Goal: Task Accomplishment & Management: Use online tool/utility

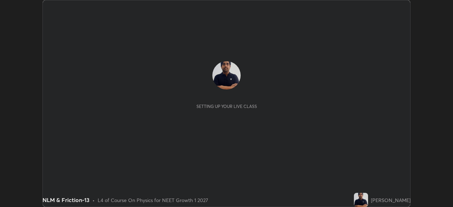
scroll to position [207, 453]
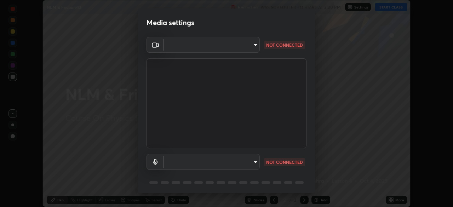
type input "440dc819fc980925616b5f394eaa9fa6086b7f53d6b22e7c60974c41b8a748ff"
type input "default"
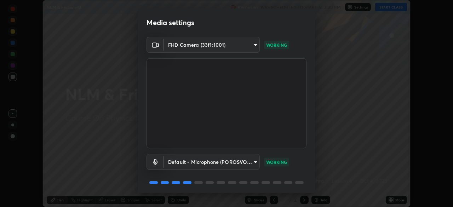
scroll to position [25, 0]
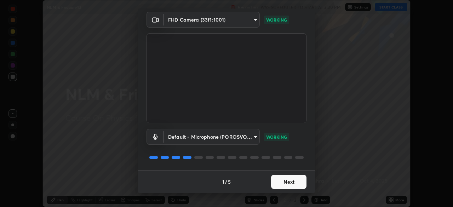
click at [294, 177] on button "Next" at bounding box center [288, 182] width 35 height 14
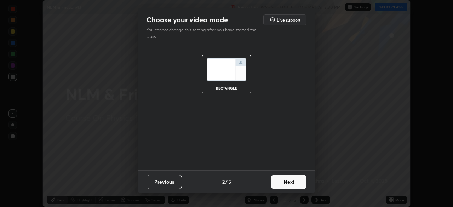
click at [295, 181] on button "Next" at bounding box center [288, 182] width 35 height 14
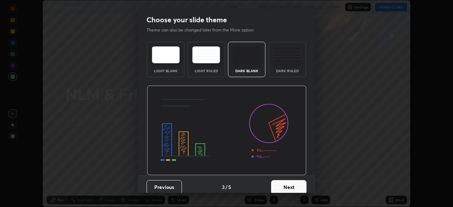
click at [296, 183] on button "Next" at bounding box center [288, 187] width 35 height 14
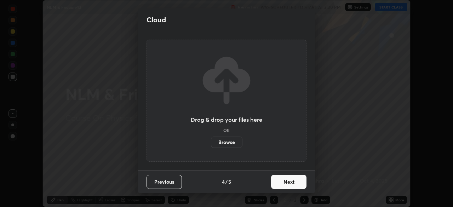
click at [294, 180] on button "Next" at bounding box center [288, 182] width 35 height 14
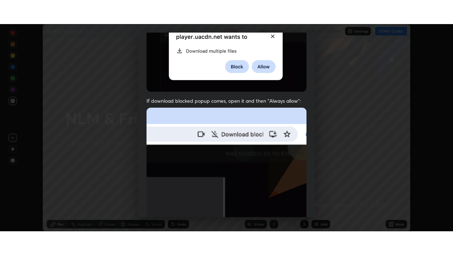
scroll to position [170, 0]
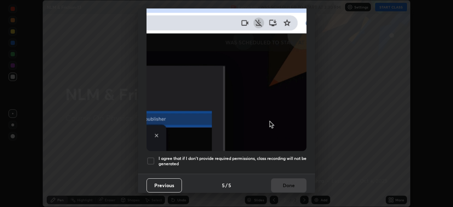
click at [281, 158] on h5 "I agree that if I don't provide required permissions, class recording will not …" at bounding box center [233, 161] width 148 height 11
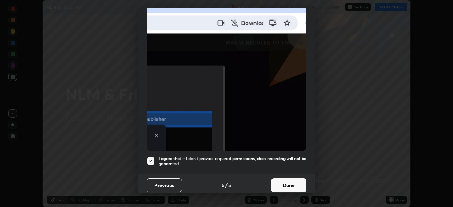
click at [288, 181] on button "Done" at bounding box center [288, 185] width 35 height 14
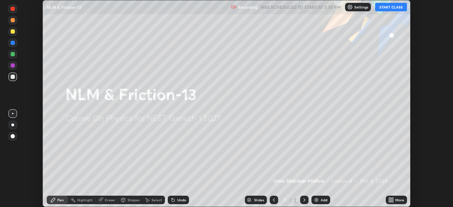
click at [389, 8] on button "START CLASS" at bounding box center [391, 7] width 32 height 8
click at [390, 199] on icon at bounding box center [390, 199] width 2 height 2
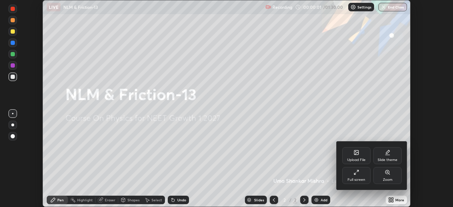
click at [361, 173] on div "Full screen" at bounding box center [356, 175] width 28 height 17
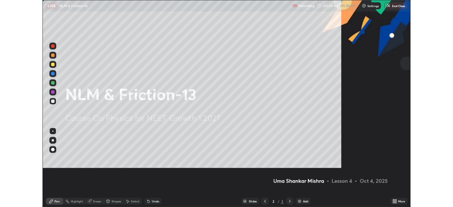
scroll to position [255, 453]
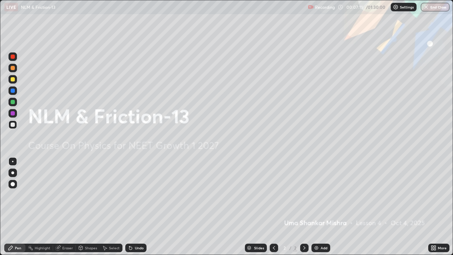
click at [316, 207] on img at bounding box center [317, 248] width 6 height 6
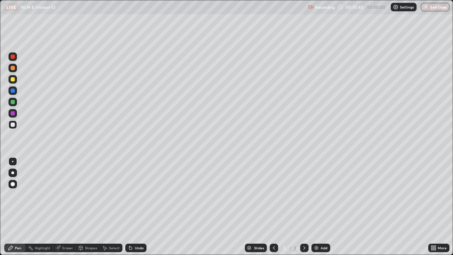
click at [13, 57] on div at bounding box center [13, 57] width 4 height 4
click at [16, 57] on div at bounding box center [12, 56] width 8 height 8
click at [13, 82] on div at bounding box center [12, 79] width 8 height 8
click at [65, 207] on div "Eraser" at bounding box center [67, 248] width 11 height 4
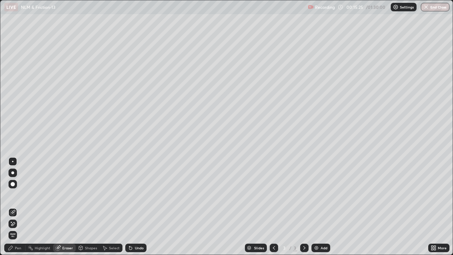
click at [19, 207] on div "Pen" at bounding box center [14, 248] width 21 height 8
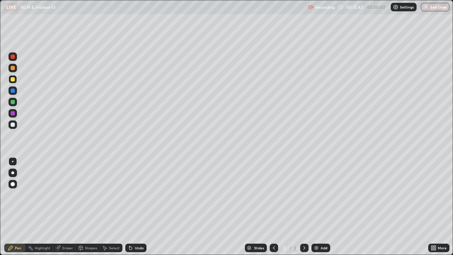
click at [15, 83] on div at bounding box center [12, 79] width 8 height 8
click at [64, 207] on div "Eraser" at bounding box center [67, 248] width 11 height 4
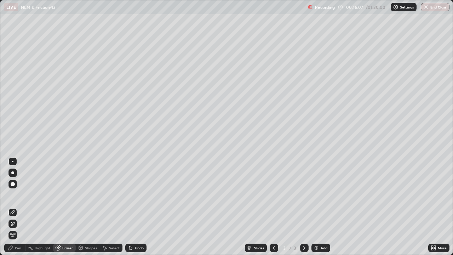
click at [18, 207] on div "Pen" at bounding box center [18, 248] width 6 height 4
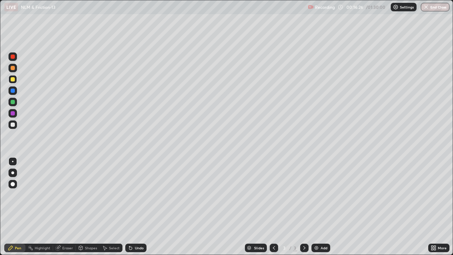
click at [63, 207] on div "Eraser" at bounding box center [67, 248] width 11 height 4
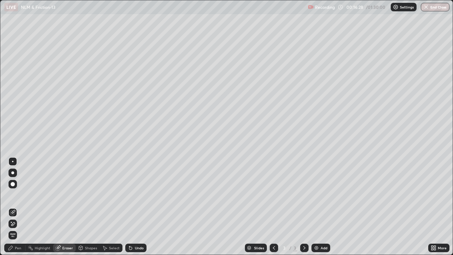
click at [19, 207] on div "Pen" at bounding box center [18, 248] width 6 height 4
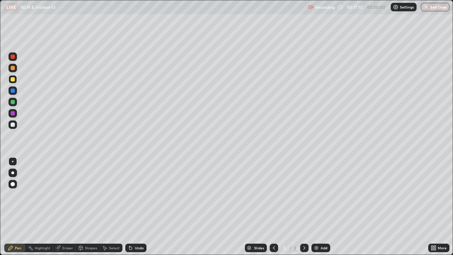
click at [13, 126] on div at bounding box center [13, 124] width 4 height 4
click at [13, 80] on div at bounding box center [13, 79] width 4 height 4
click at [13, 124] on div at bounding box center [13, 124] width 4 height 4
click at [14, 79] on div at bounding box center [13, 79] width 4 height 4
click at [17, 126] on div at bounding box center [12, 124] width 8 height 8
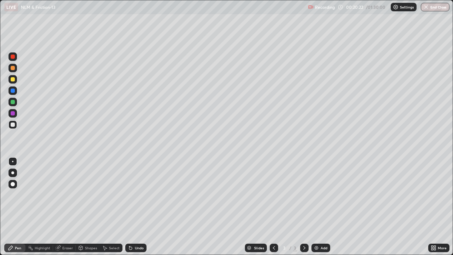
click at [70, 207] on div "Eraser" at bounding box center [67, 248] width 11 height 4
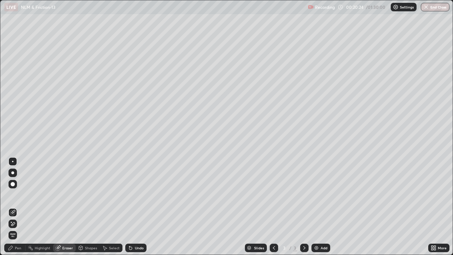
click at [18, 207] on div "Pen" at bounding box center [14, 248] width 21 height 8
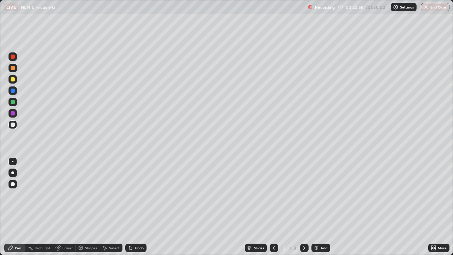
click at [13, 79] on div at bounding box center [13, 79] width 4 height 4
click at [16, 125] on div at bounding box center [12, 124] width 8 height 8
click at [66, 207] on div "Eraser" at bounding box center [67, 248] width 11 height 4
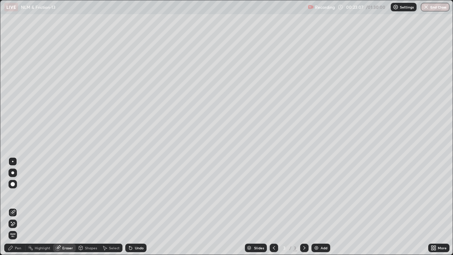
click at [17, 207] on div "Pen" at bounding box center [18, 248] width 6 height 4
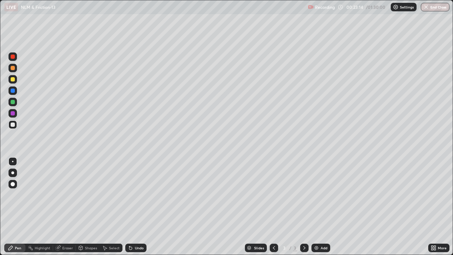
click at [67, 207] on div "Eraser" at bounding box center [67, 248] width 11 height 4
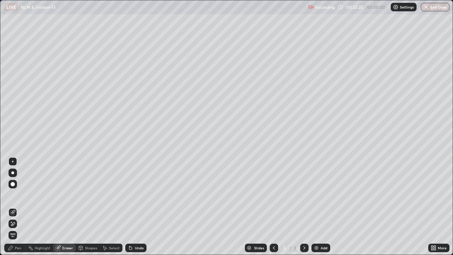
click at [18, 207] on div "Pen" at bounding box center [18, 248] width 6 height 4
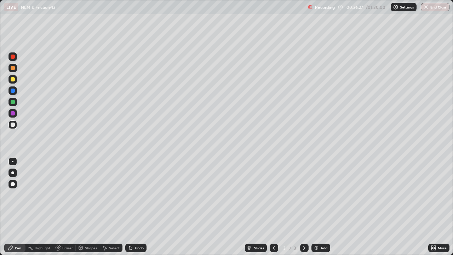
click at [70, 207] on div "Eraser" at bounding box center [67, 248] width 11 height 4
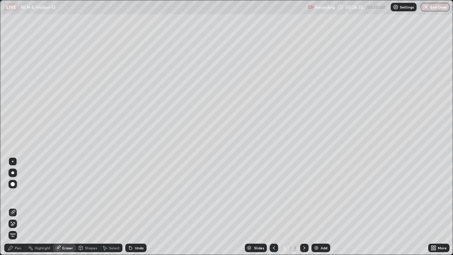
click at [17, 207] on div "Pen" at bounding box center [18, 248] width 6 height 4
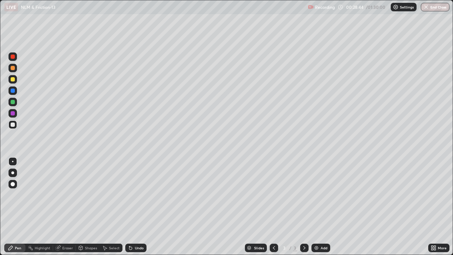
click at [316, 207] on img at bounding box center [317, 248] width 6 height 6
click at [15, 124] on div at bounding box center [13, 124] width 4 height 4
click at [15, 82] on div at bounding box center [12, 79] width 8 height 8
click at [67, 207] on div "Eraser" at bounding box center [67, 248] width 11 height 4
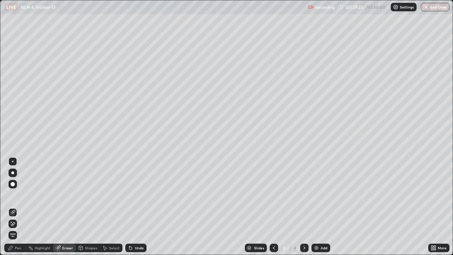
click at [17, 207] on div "Pen" at bounding box center [18, 248] width 6 height 4
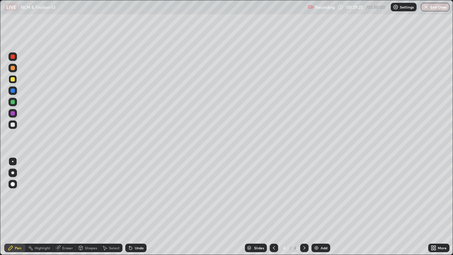
click at [66, 207] on div "Eraser" at bounding box center [67, 248] width 11 height 4
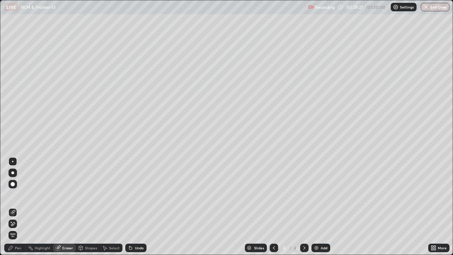
click at [19, 207] on div "Pen" at bounding box center [18, 248] width 6 height 4
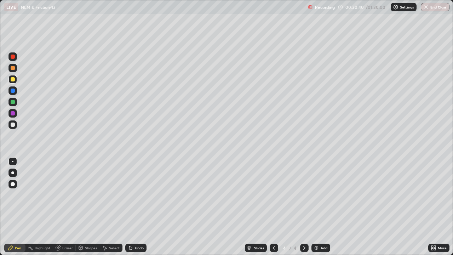
click at [15, 125] on div at bounding box center [13, 124] width 4 height 4
click at [14, 92] on div at bounding box center [13, 90] width 4 height 4
click at [13, 104] on div at bounding box center [13, 102] width 4 height 4
click at [68, 207] on div "Eraser" at bounding box center [67, 248] width 11 height 4
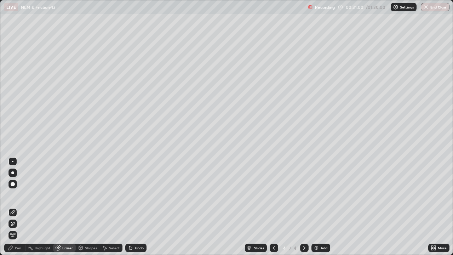
click at [18, 207] on div "Pen" at bounding box center [14, 248] width 21 height 8
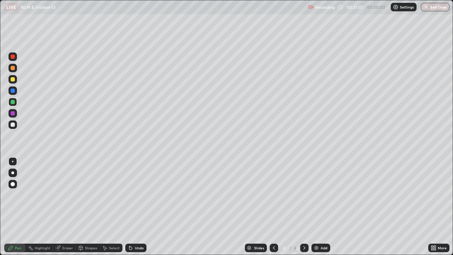
click at [14, 125] on div at bounding box center [13, 124] width 4 height 4
click at [16, 125] on div at bounding box center [12, 124] width 8 height 8
click at [15, 102] on div at bounding box center [12, 102] width 8 height 8
click at [15, 113] on div at bounding box center [12, 113] width 8 height 8
click at [12, 124] on div at bounding box center [13, 124] width 4 height 4
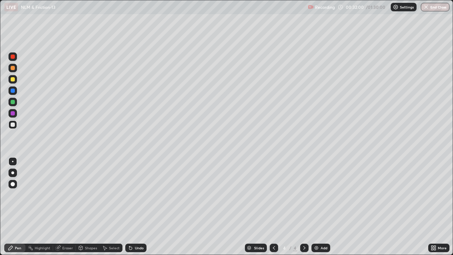
click at [13, 113] on div at bounding box center [13, 113] width 4 height 4
click at [13, 102] on div at bounding box center [13, 102] width 4 height 4
click at [13, 81] on div at bounding box center [13, 79] width 4 height 4
click at [14, 125] on div at bounding box center [13, 124] width 4 height 4
click at [89, 207] on div "Shapes" at bounding box center [88, 248] width 24 height 8
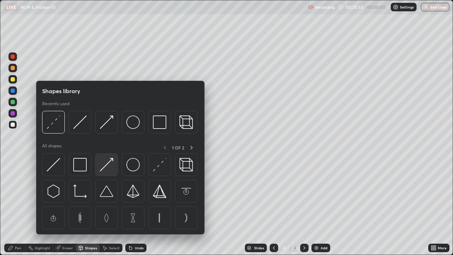
click at [104, 165] on img at bounding box center [106, 164] width 13 height 13
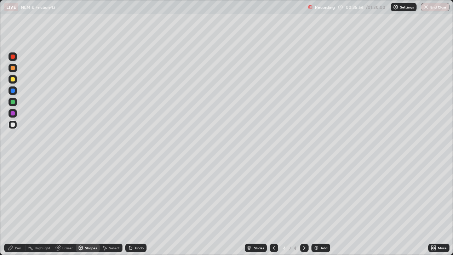
click at [14, 80] on div at bounding box center [13, 79] width 4 height 4
click at [17, 207] on div "Pen" at bounding box center [14, 248] width 21 height 8
click at [16, 125] on div at bounding box center [12, 124] width 8 height 8
click at [64, 207] on div "Eraser" at bounding box center [64, 248] width 23 height 8
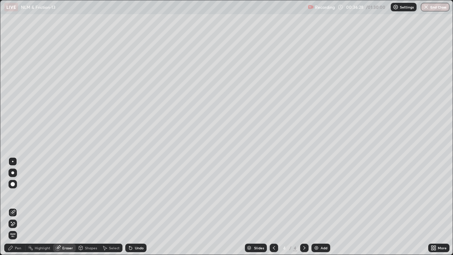
click at [20, 207] on div "Pen" at bounding box center [18, 248] width 6 height 4
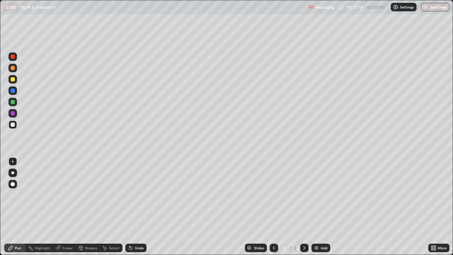
click at [67, 207] on div "Eraser" at bounding box center [67, 248] width 11 height 4
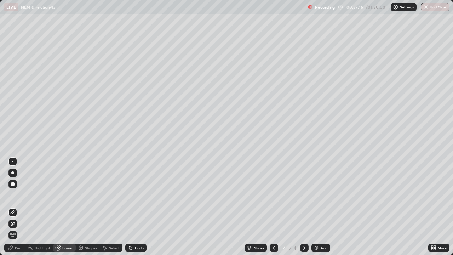
click at [19, 207] on div "Pen" at bounding box center [18, 248] width 6 height 4
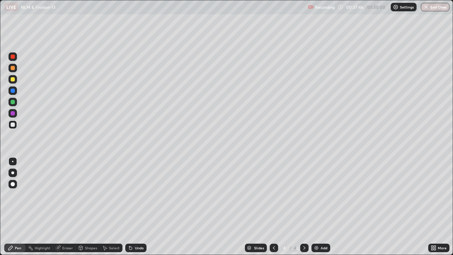
click at [11, 112] on div at bounding box center [13, 113] width 4 height 4
click at [65, 207] on div "Eraser" at bounding box center [67, 248] width 11 height 4
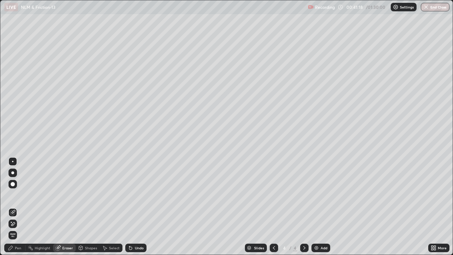
click at [16, 207] on div "Pen" at bounding box center [14, 248] width 21 height 8
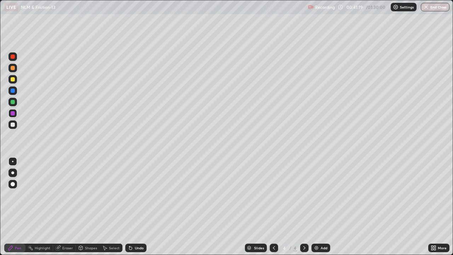
click at [15, 82] on div at bounding box center [12, 79] width 8 height 8
click at [15, 126] on div at bounding box center [12, 124] width 8 height 8
click at [13, 101] on div at bounding box center [13, 102] width 4 height 4
click at [13, 125] on div at bounding box center [13, 124] width 4 height 4
click at [14, 126] on div at bounding box center [12, 124] width 8 height 8
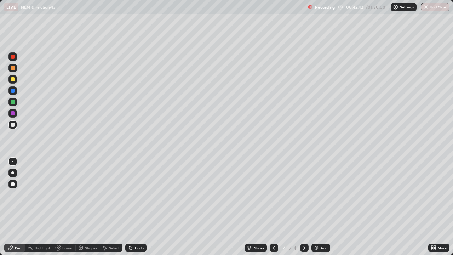
click at [14, 114] on div at bounding box center [13, 113] width 4 height 4
click at [13, 80] on div at bounding box center [13, 79] width 4 height 4
click at [15, 80] on div at bounding box center [12, 79] width 8 height 8
click at [16, 92] on div at bounding box center [12, 90] width 8 height 8
click at [16, 69] on div at bounding box center [12, 68] width 8 height 8
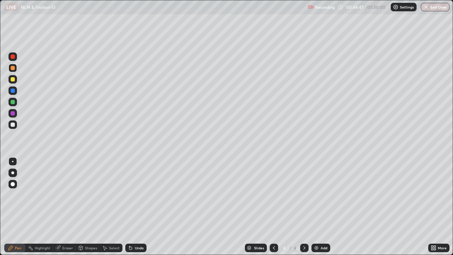
click at [13, 79] on div at bounding box center [13, 79] width 4 height 4
click at [13, 80] on div at bounding box center [13, 79] width 4 height 4
click at [318, 207] on img at bounding box center [317, 248] width 6 height 6
click at [13, 90] on div at bounding box center [13, 90] width 4 height 4
click at [13, 80] on div at bounding box center [13, 79] width 4 height 4
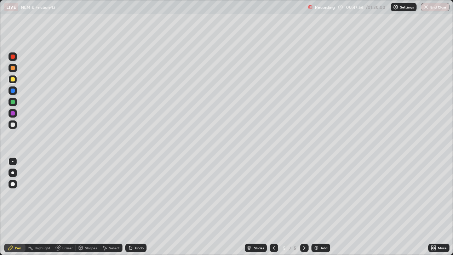
click at [15, 102] on div at bounding box center [13, 102] width 4 height 4
click at [14, 127] on div at bounding box center [12, 124] width 8 height 8
click at [65, 207] on div "Eraser" at bounding box center [67, 248] width 11 height 4
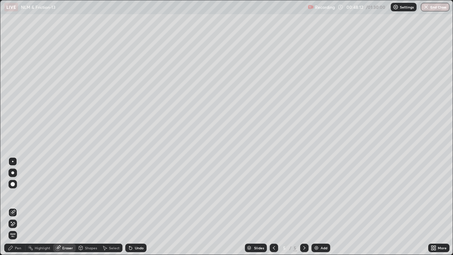
click at [19, 207] on div "Pen" at bounding box center [18, 248] width 6 height 4
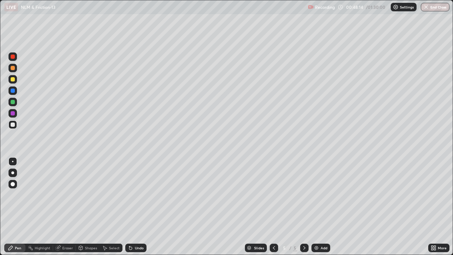
click at [16, 124] on div at bounding box center [12, 124] width 8 height 8
click at [14, 81] on div at bounding box center [13, 79] width 4 height 4
click at [13, 127] on div at bounding box center [12, 124] width 8 height 8
click at [67, 207] on div "Eraser" at bounding box center [67, 248] width 11 height 4
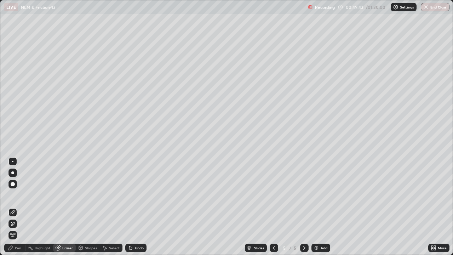
click at [19, 207] on div "Pen" at bounding box center [18, 248] width 6 height 4
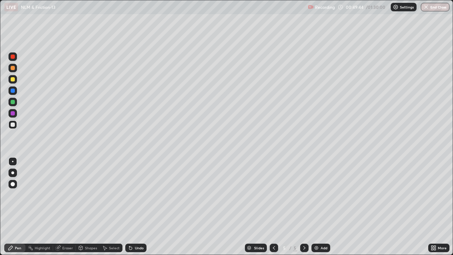
click at [14, 81] on div at bounding box center [13, 79] width 4 height 4
click at [14, 102] on div at bounding box center [13, 102] width 4 height 4
click at [13, 81] on div at bounding box center [13, 79] width 4 height 4
click at [13, 125] on div at bounding box center [13, 124] width 4 height 4
click at [13, 79] on div at bounding box center [13, 79] width 4 height 4
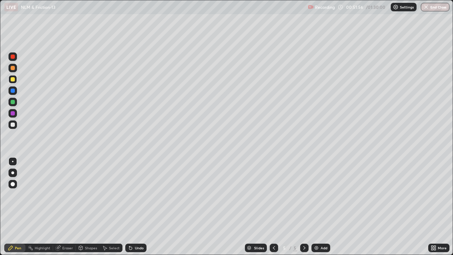
click at [317, 207] on img at bounding box center [317, 248] width 6 height 6
click at [13, 125] on div at bounding box center [13, 124] width 4 height 4
click at [13, 78] on div at bounding box center [13, 79] width 4 height 4
click at [13, 125] on div at bounding box center [13, 124] width 4 height 4
click at [67, 207] on div "Eraser" at bounding box center [67, 248] width 11 height 4
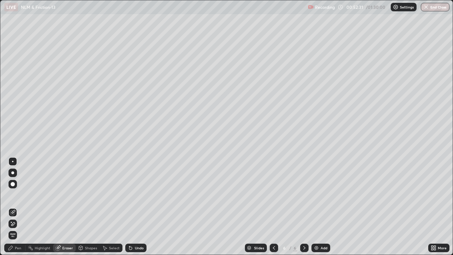
click at [17, 207] on div "Pen" at bounding box center [14, 248] width 21 height 8
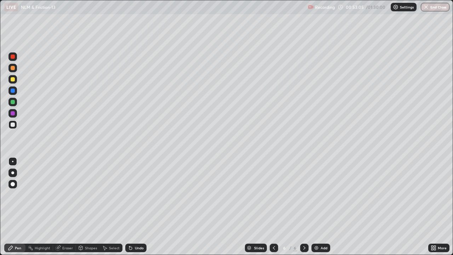
click at [14, 114] on div at bounding box center [13, 113] width 4 height 4
click at [11, 125] on div at bounding box center [13, 124] width 4 height 4
click at [13, 102] on div at bounding box center [13, 102] width 4 height 4
click at [13, 80] on div at bounding box center [13, 79] width 4 height 4
click at [13, 57] on div at bounding box center [13, 57] width 4 height 4
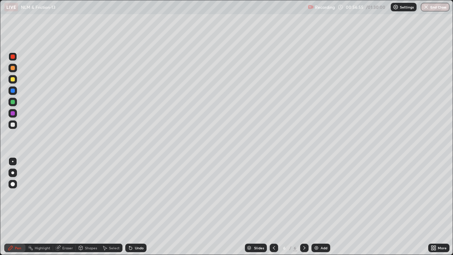
click at [15, 124] on div at bounding box center [12, 124] width 8 height 8
click at [14, 114] on div at bounding box center [13, 113] width 4 height 4
click at [70, 207] on div "Eraser" at bounding box center [64, 248] width 23 height 8
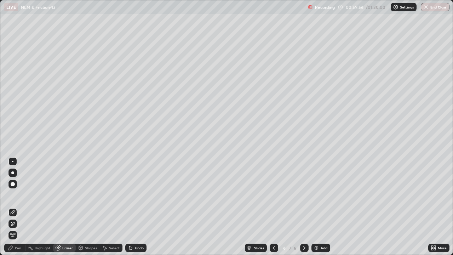
click at [18, 207] on div "Pen" at bounding box center [18, 248] width 6 height 4
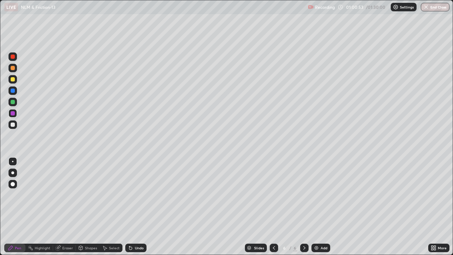
click at [16, 80] on div at bounding box center [12, 79] width 8 height 8
click at [13, 105] on div at bounding box center [12, 102] width 8 height 8
click at [13, 103] on div at bounding box center [13, 102] width 4 height 4
click at [16, 126] on div at bounding box center [12, 124] width 8 height 8
click at [13, 102] on div at bounding box center [13, 102] width 4 height 4
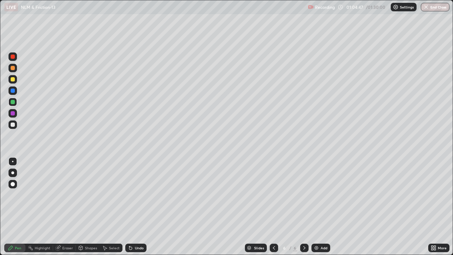
click at [273, 207] on icon at bounding box center [274, 248] width 6 height 6
click at [273, 207] on icon at bounding box center [274, 248] width 2 height 4
click at [302, 207] on icon at bounding box center [305, 248] width 6 height 6
click at [304, 207] on icon at bounding box center [305, 248] width 6 height 6
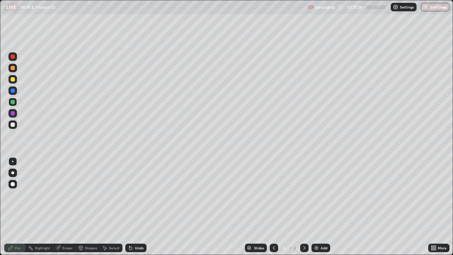
click at [433, 6] on button "End Class" at bounding box center [435, 7] width 29 height 8
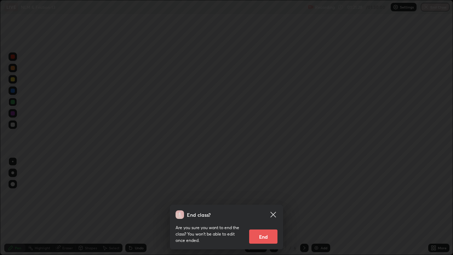
click at [264, 207] on button "End" at bounding box center [263, 236] width 28 height 14
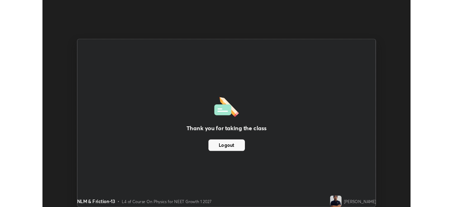
scroll to position [35188, 34942]
